Goal: Use online tool/utility: Utilize a website feature to perform a specific function

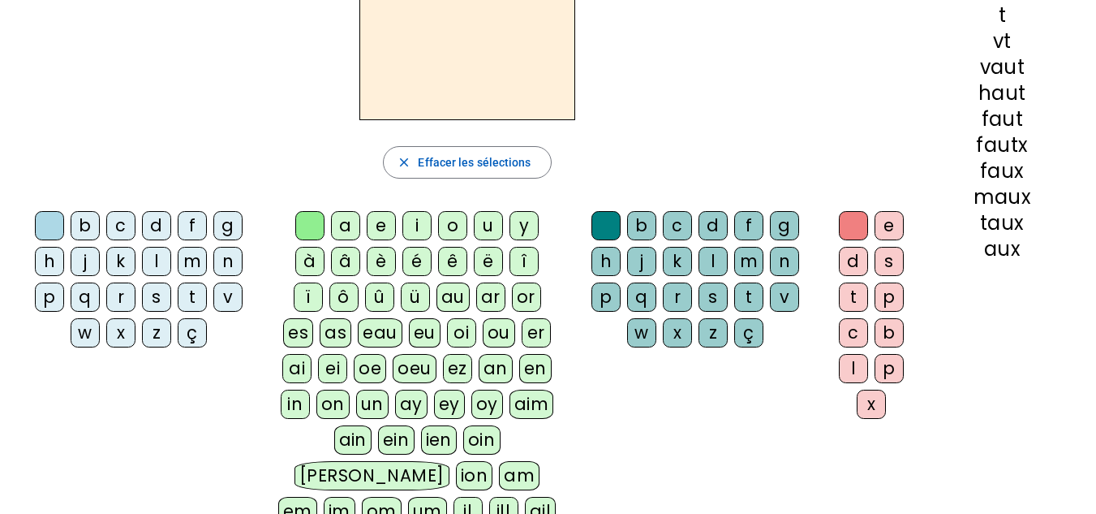
scroll to position [162, 0]
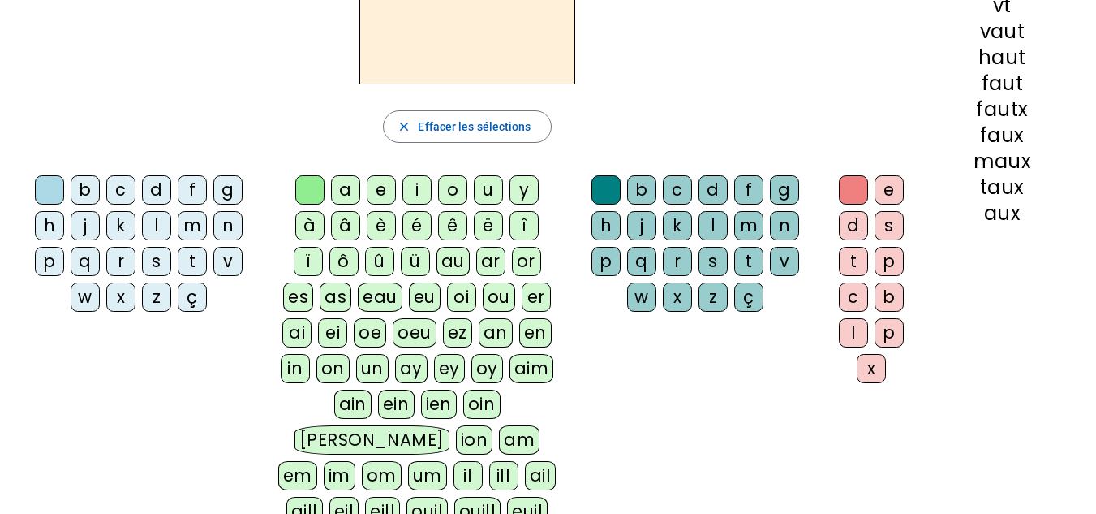
click at [53, 265] on div "p" at bounding box center [49, 261] width 29 height 29
click at [396, 286] on div "eau" at bounding box center [380, 296] width 45 height 29
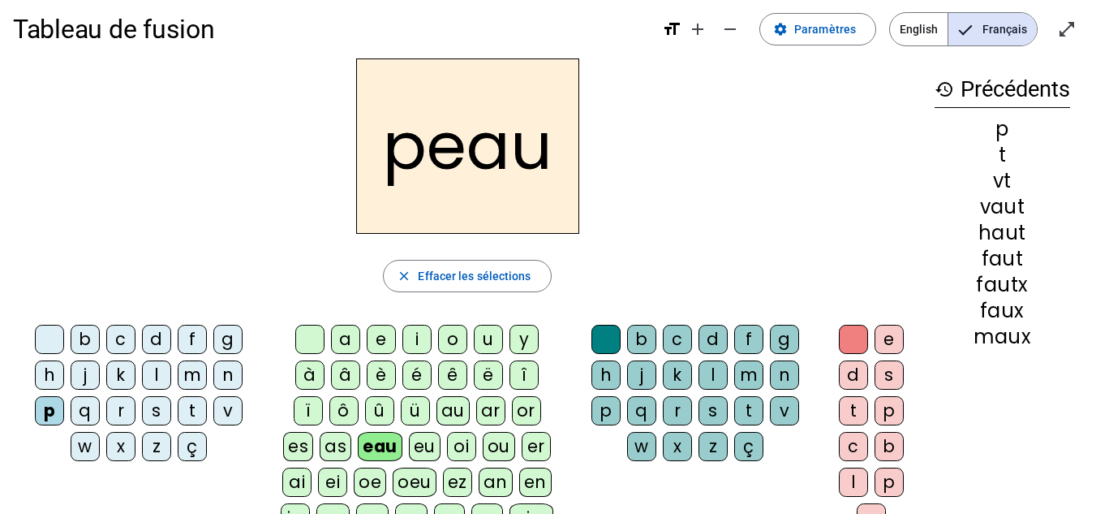
scroll to position [0, 0]
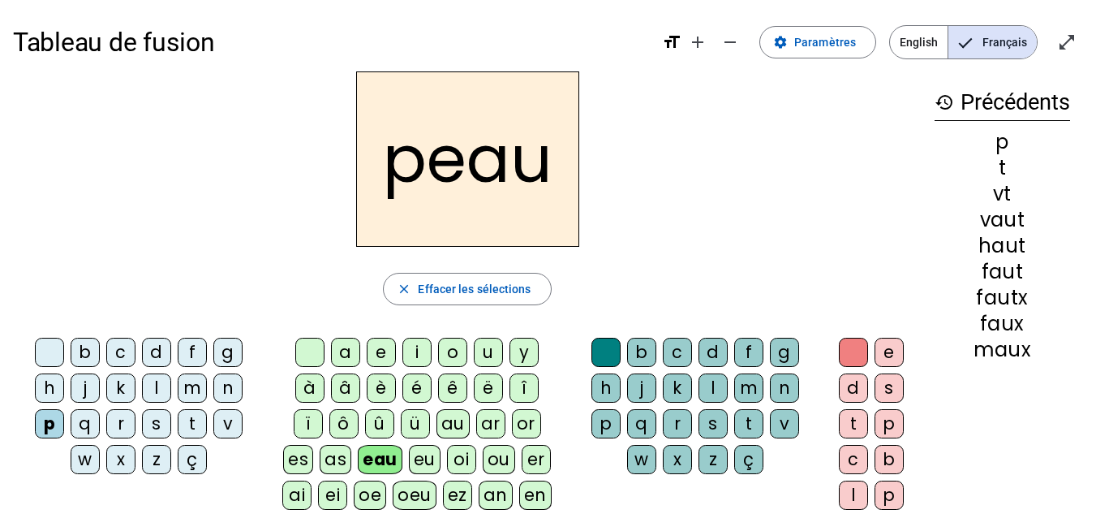
click at [93, 355] on div "b" at bounding box center [85, 352] width 29 height 29
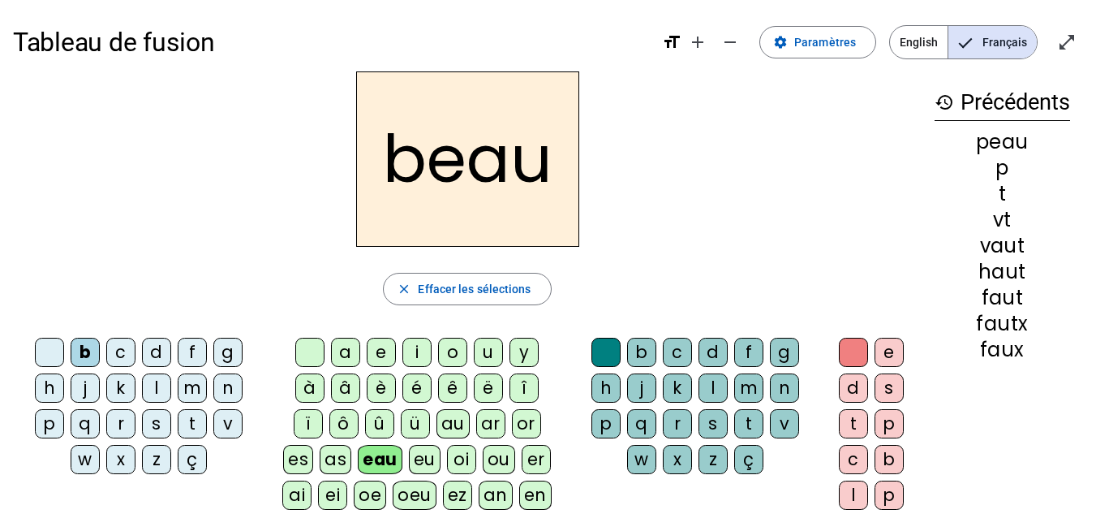
click at [159, 425] on div "s" at bounding box center [156, 423] width 29 height 29
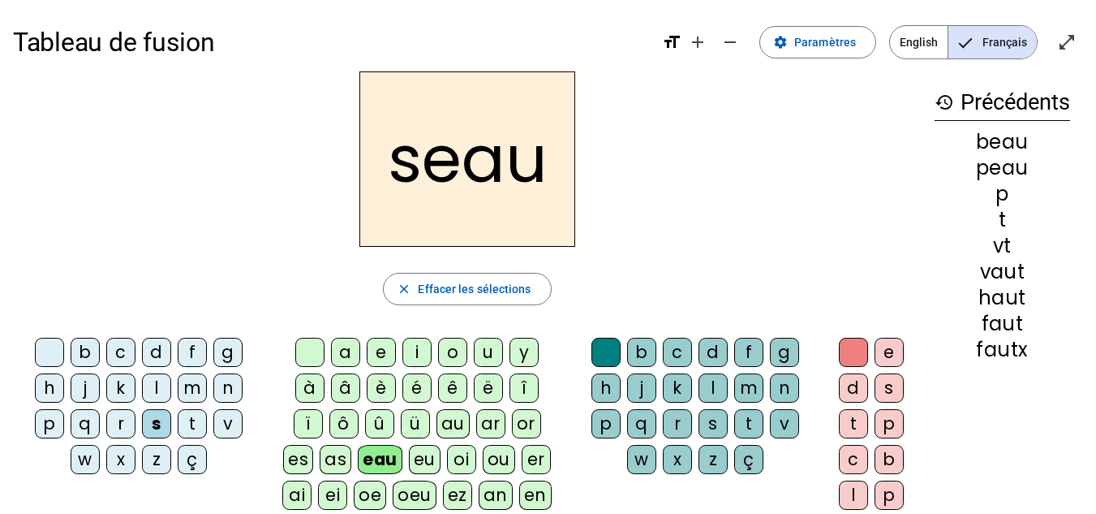
click at [228, 430] on div "v" at bounding box center [227, 423] width 29 height 29
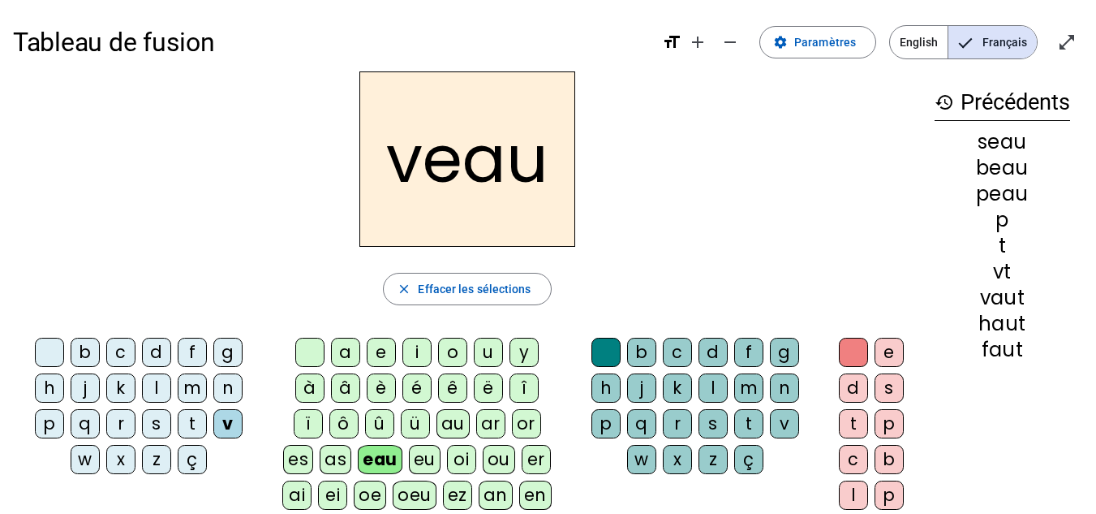
click at [47, 347] on div at bounding box center [49, 352] width 29 height 29
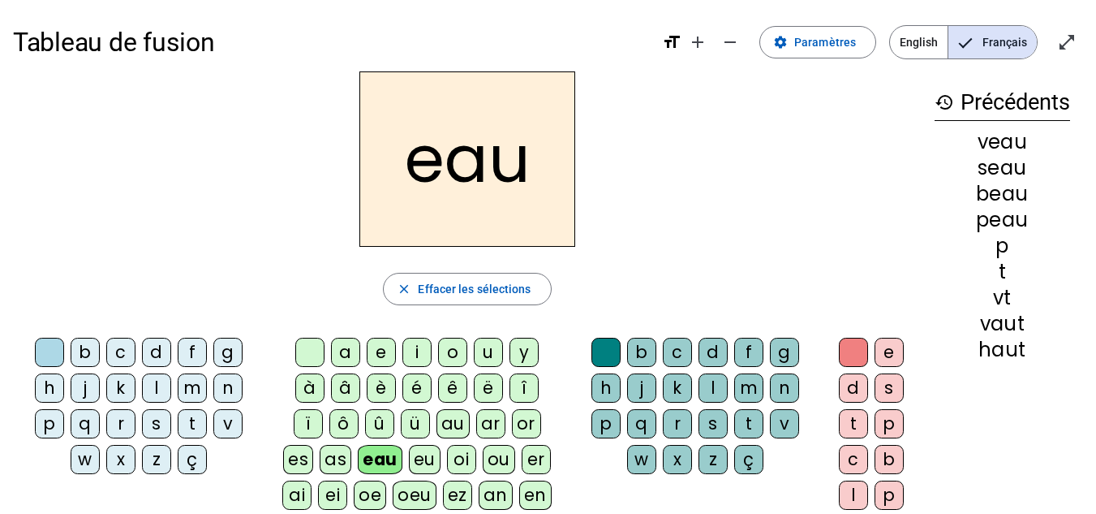
click at [456, 420] on div "au" at bounding box center [453, 423] width 33 height 29
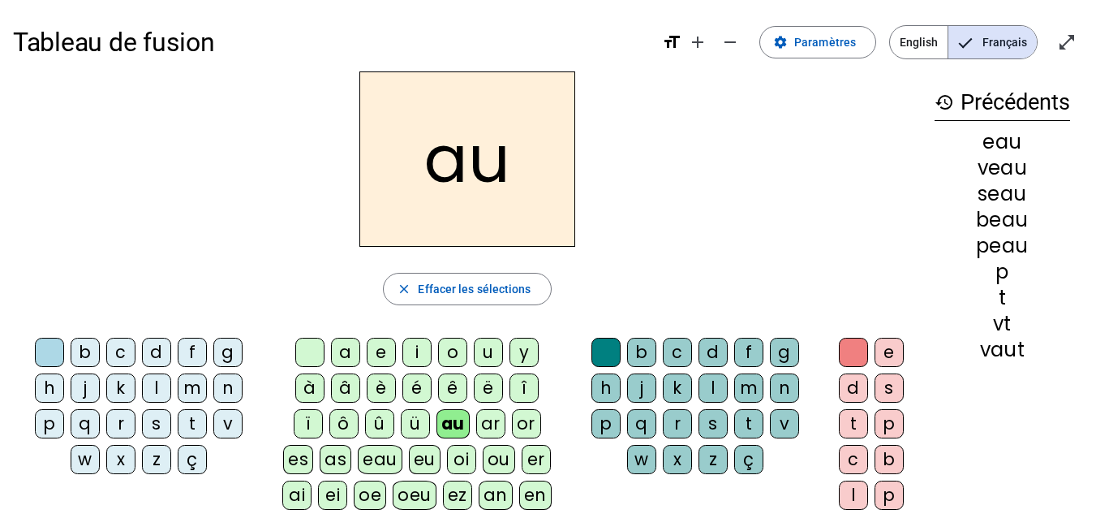
scroll to position [81, 0]
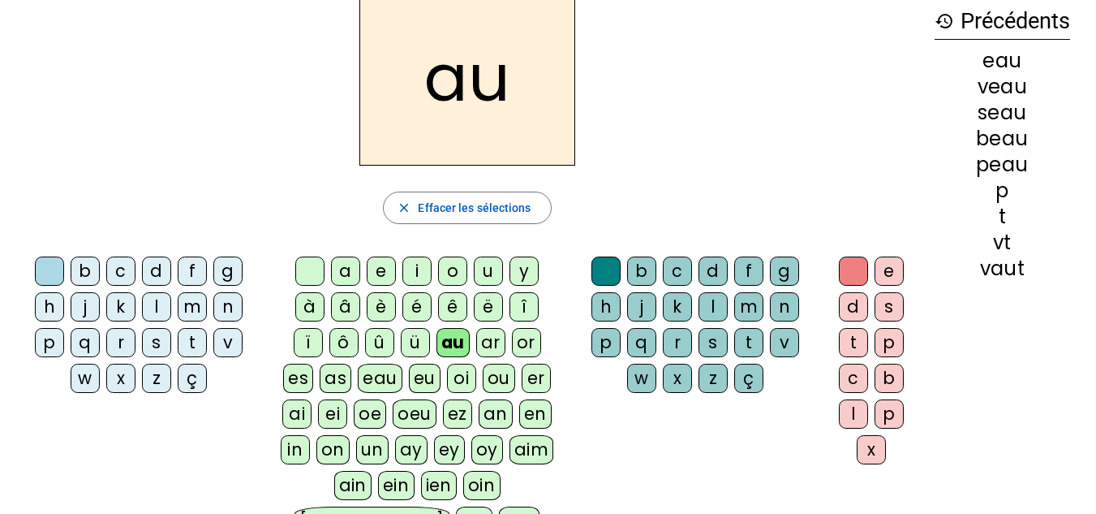
click at [868, 450] on div "x" at bounding box center [871, 449] width 29 height 29
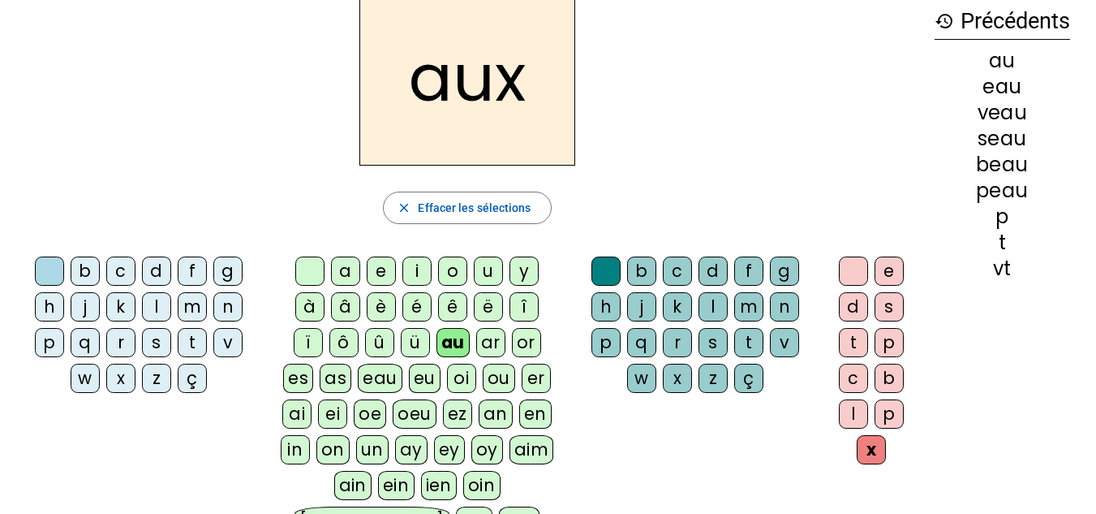
click at [199, 336] on div "t" at bounding box center [192, 342] width 29 height 29
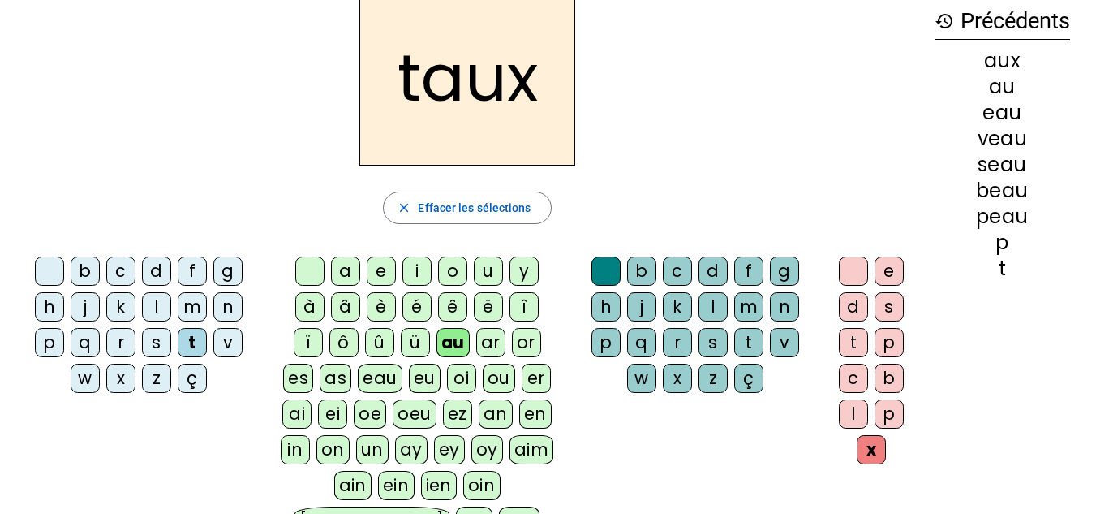
click at [196, 304] on div "m" at bounding box center [192, 306] width 29 height 29
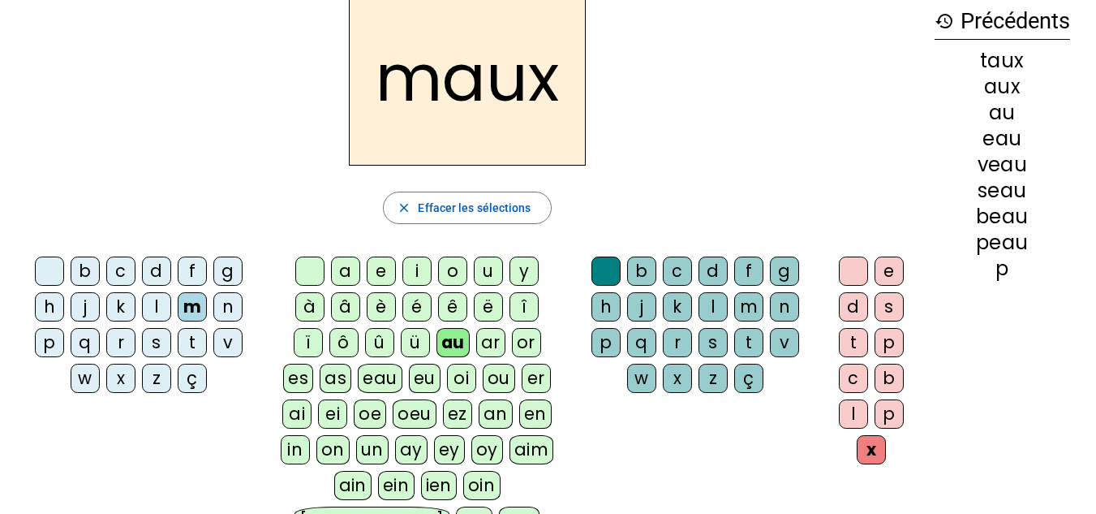
click at [196, 265] on div "f" at bounding box center [192, 270] width 29 height 29
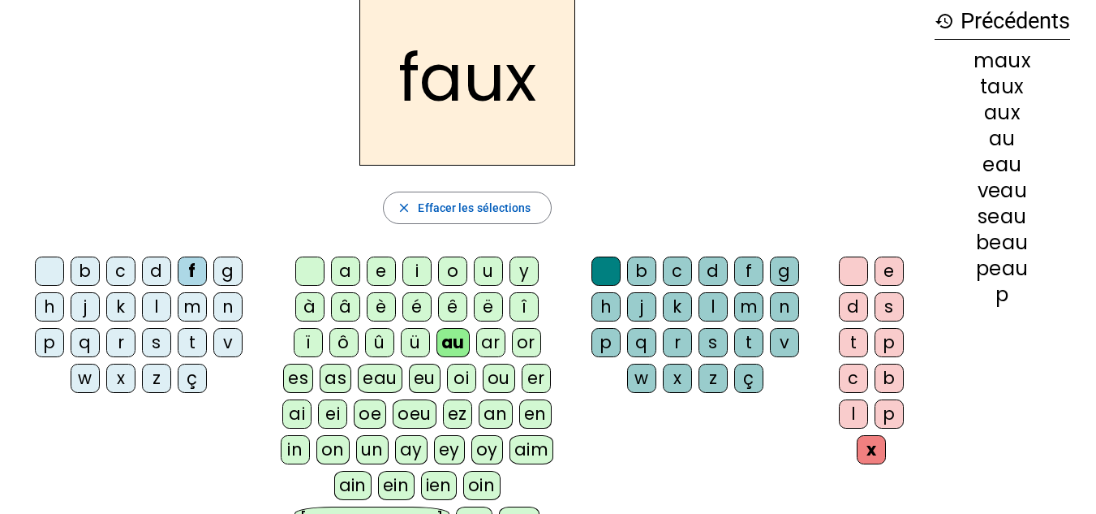
click at [854, 268] on div at bounding box center [853, 270] width 29 height 29
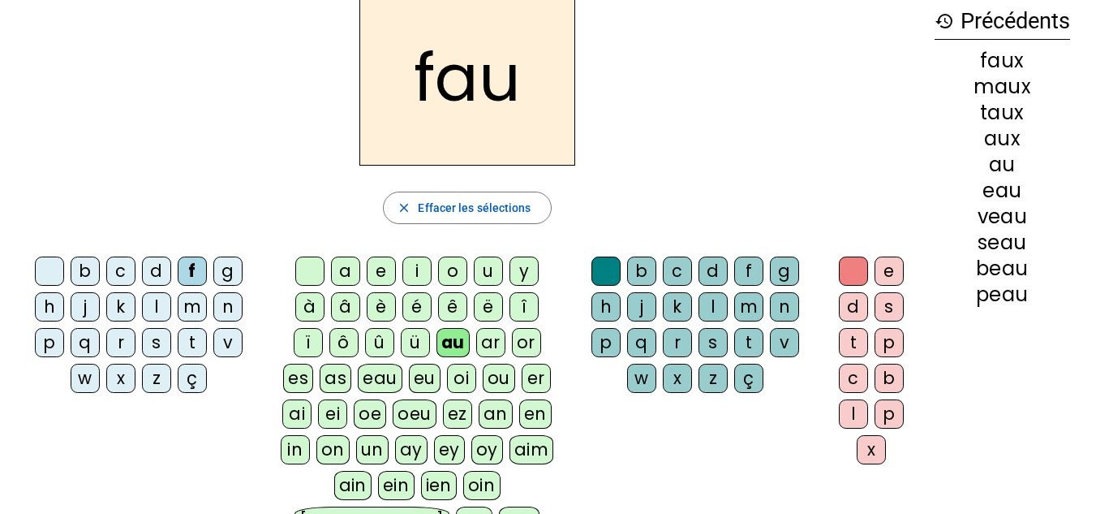
click at [732, 348] on letter-bubble "s" at bounding box center [717, 346] width 36 height 36
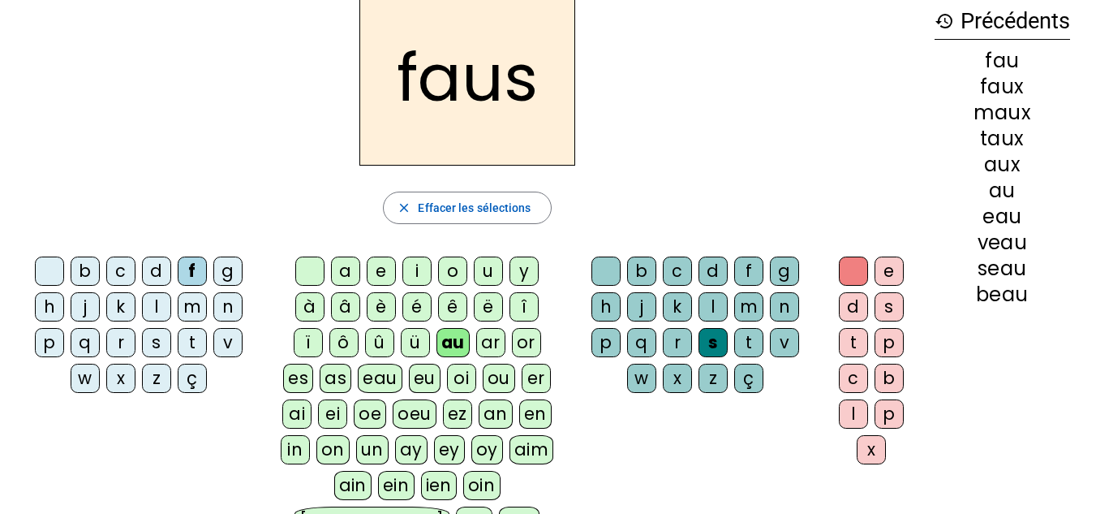
click at [750, 342] on div "t" at bounding box center [748, 342] width 29 height 29
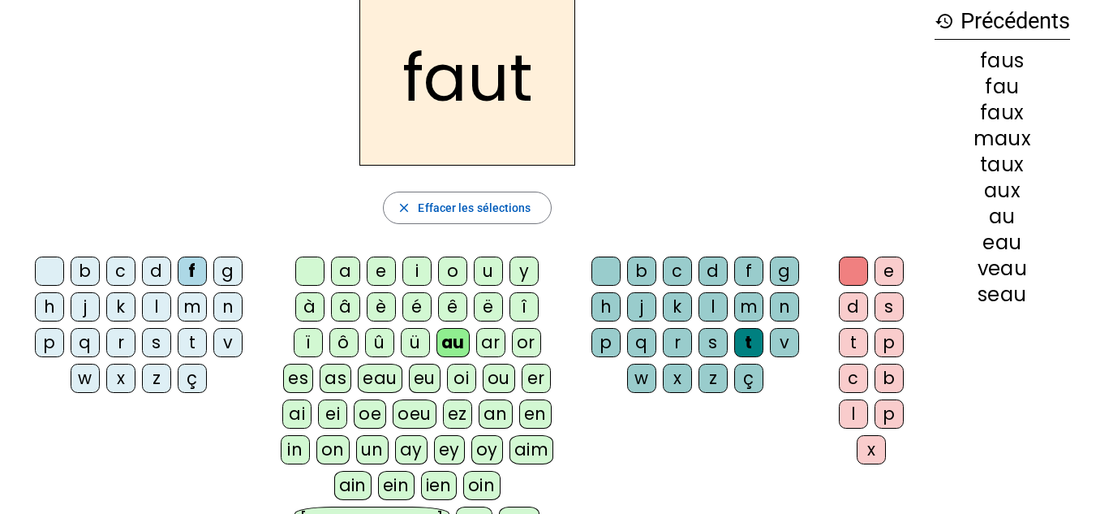
click at [43, 314] on div "h" at bounding box center [49, 306] width 29 height 29
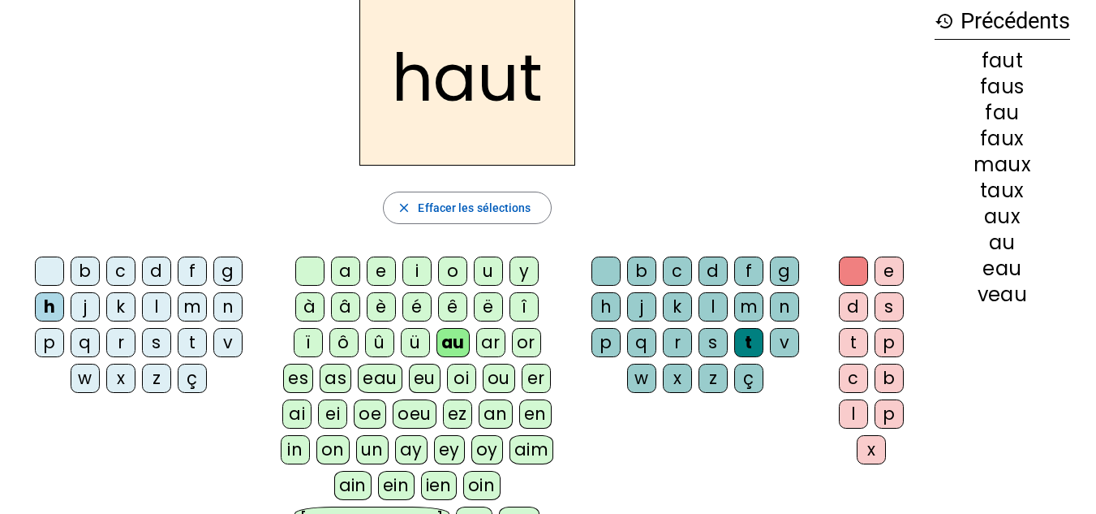
click at [227, 342] on div "v" at bounding box center [227, 342] width 29 height 29
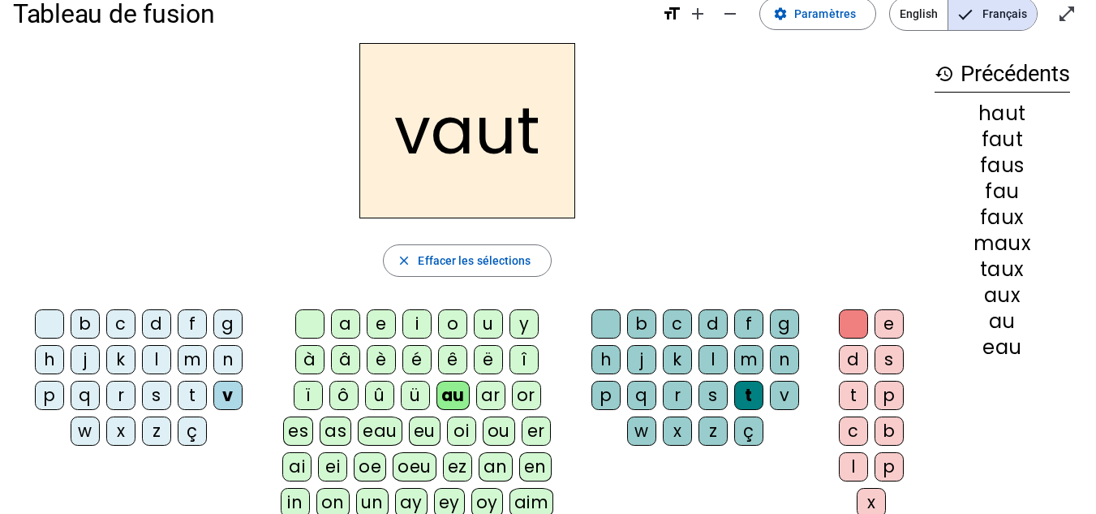
scroll to position [0, 0]
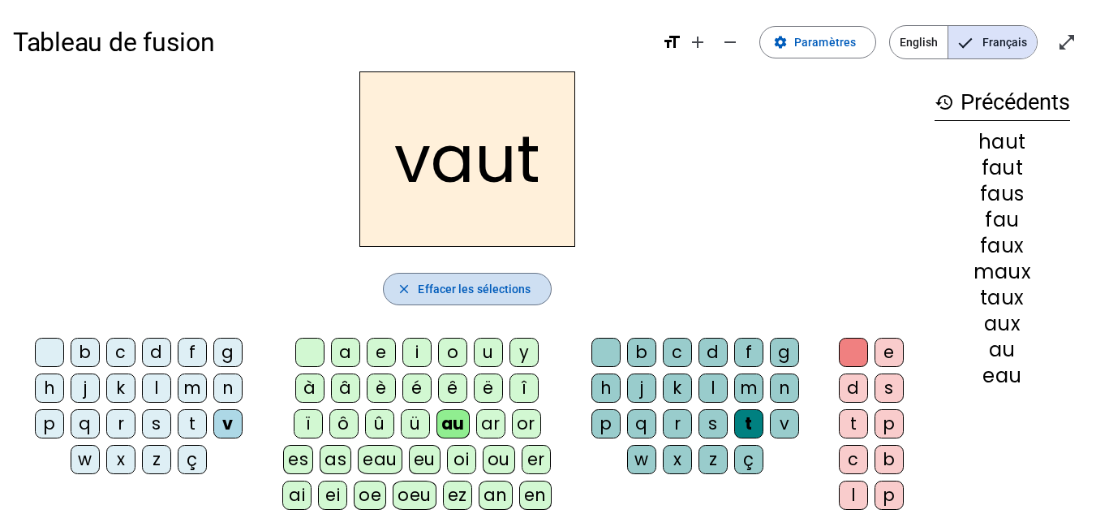
click at [449, 296] on span "Effacer les sélections" at bounding box center [474, 288] width 113 height 19
